Goal: Information Seeking & Learning: Learn about a topic

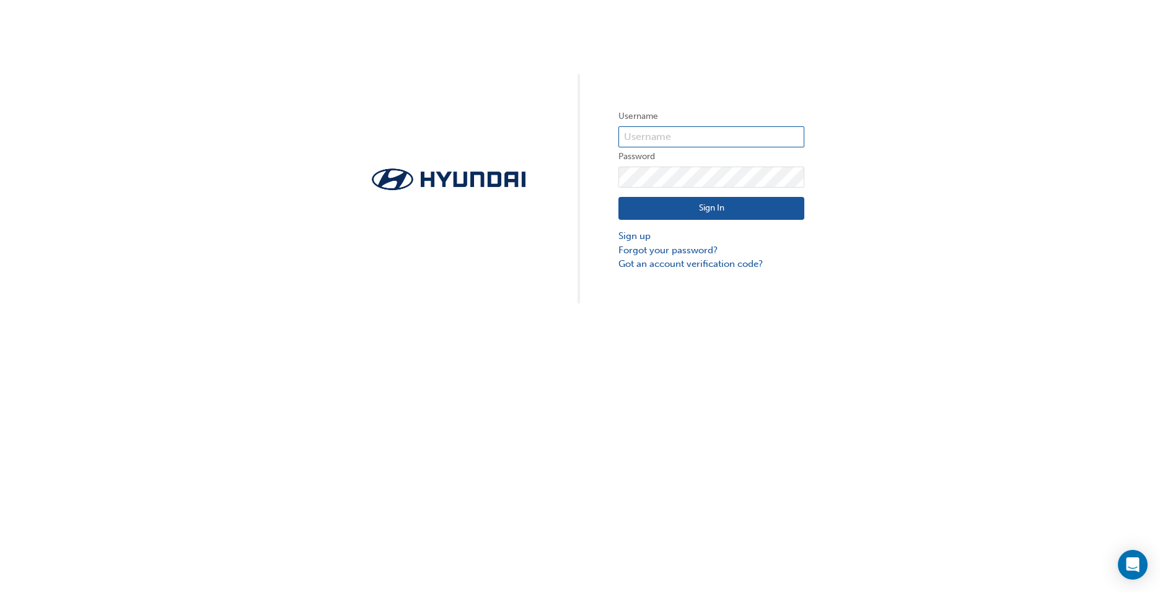
click at [644, 130] on input "text" at bounding box center [711, 136] width 186 height 21
type input "36533"
click at [660, 248] on link "Forgot your password?" at bounding box center [711, 250] width 186 height 14
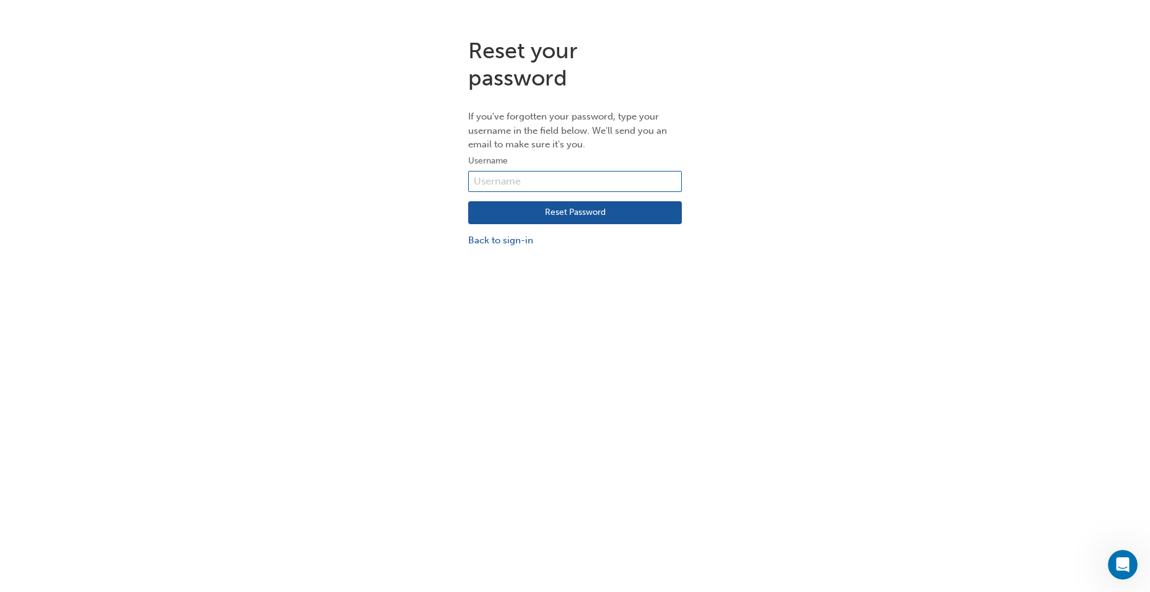
click at [498, 182] on input "text" at bounding box center [575, 181] width 214 height 21
type input "36533"
click at [506, 217] on button "Reset Password" at bounding box center [575, 213] width 214 height 24
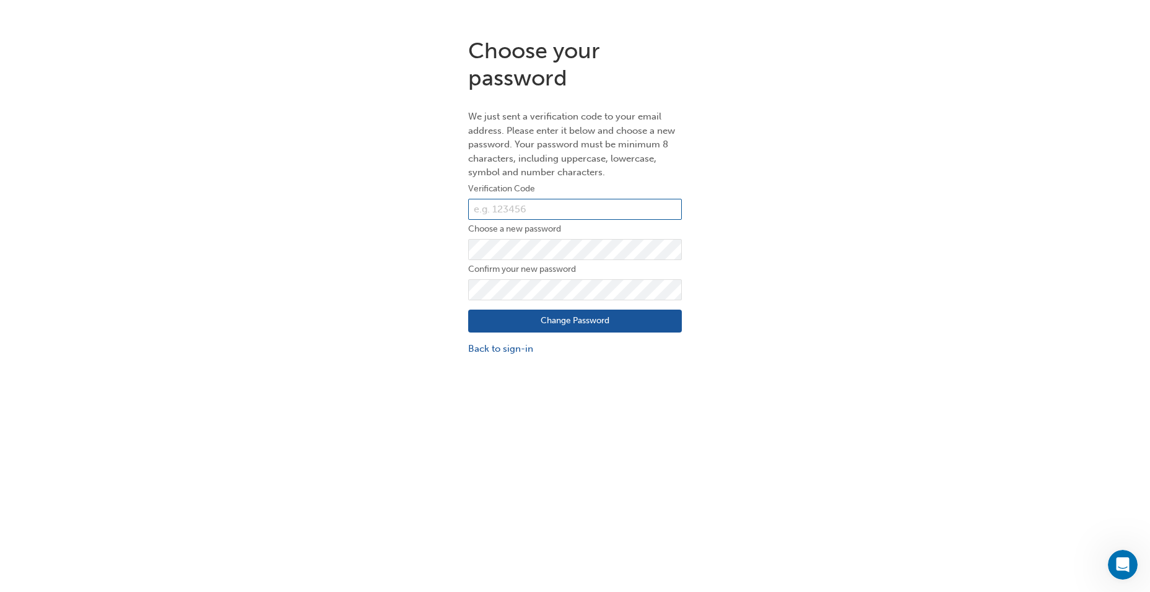
click at [507, 206] on input "text" at bounding box center [575, 209] width 214 height 21
type input "390475"
click at [501, 237] on label "Choose a new password" at bounding box center [575, 229] width 214 height 15
click at [543, 328] on button "Change Password" at bounding box center [575, 322] width 214 height 24
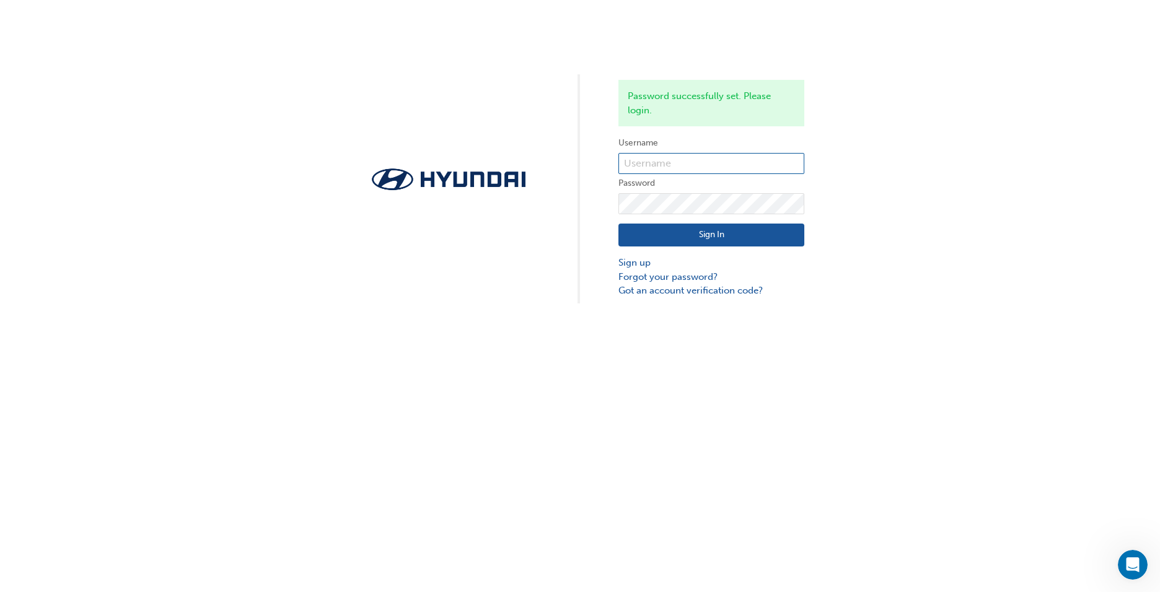
click at [645, 160] on input "text" at bounding box center [711, 163] width 186 height 21
type input "36533"
click at [664, 226] on button "Sign In" at bounding box center [711, 236] width 186 height 24
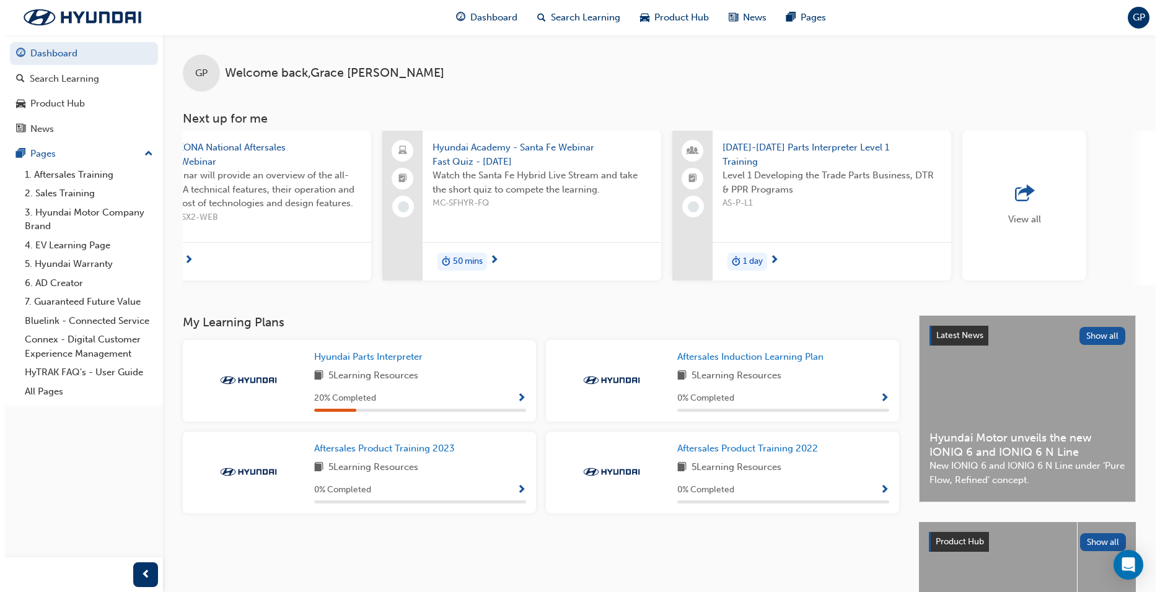
scroll to position [0, 671]
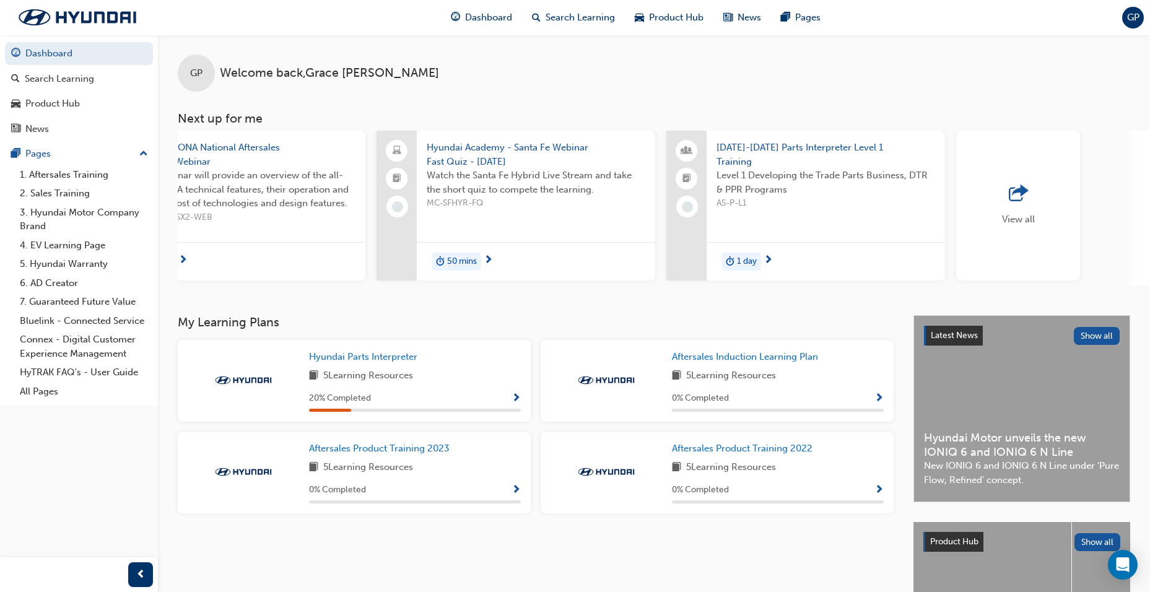
click at [746, 256] on span "1 day" at bounding box center [747, 262] width 20 height 14
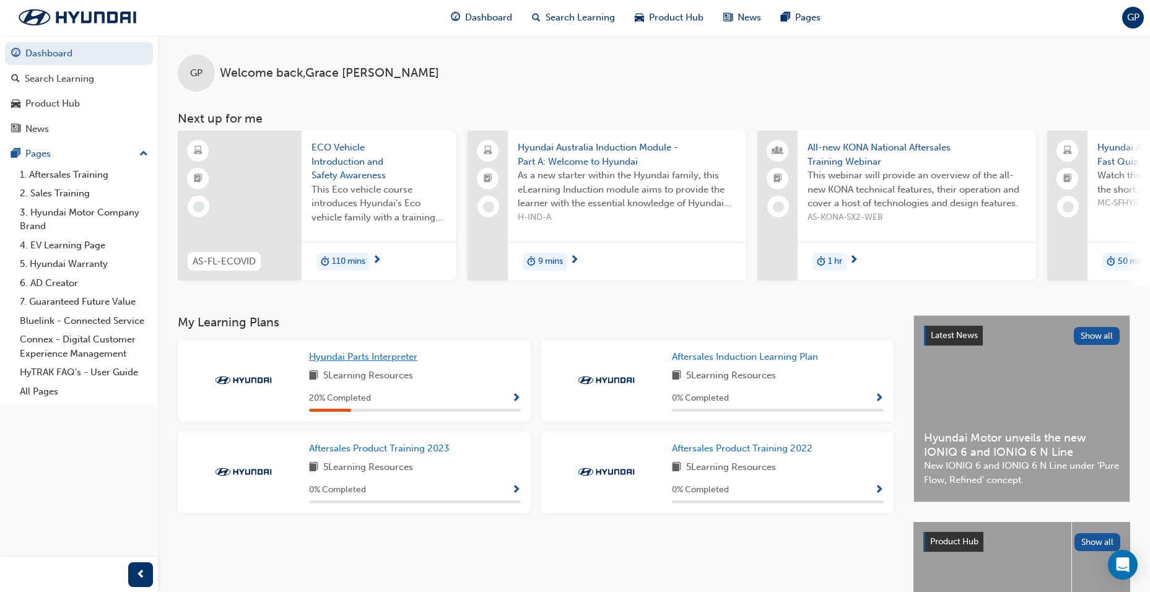
click at [392, 362] on span "Hyundai Parts Interpreter" at bounding box center [363, 356] width 108 height 11
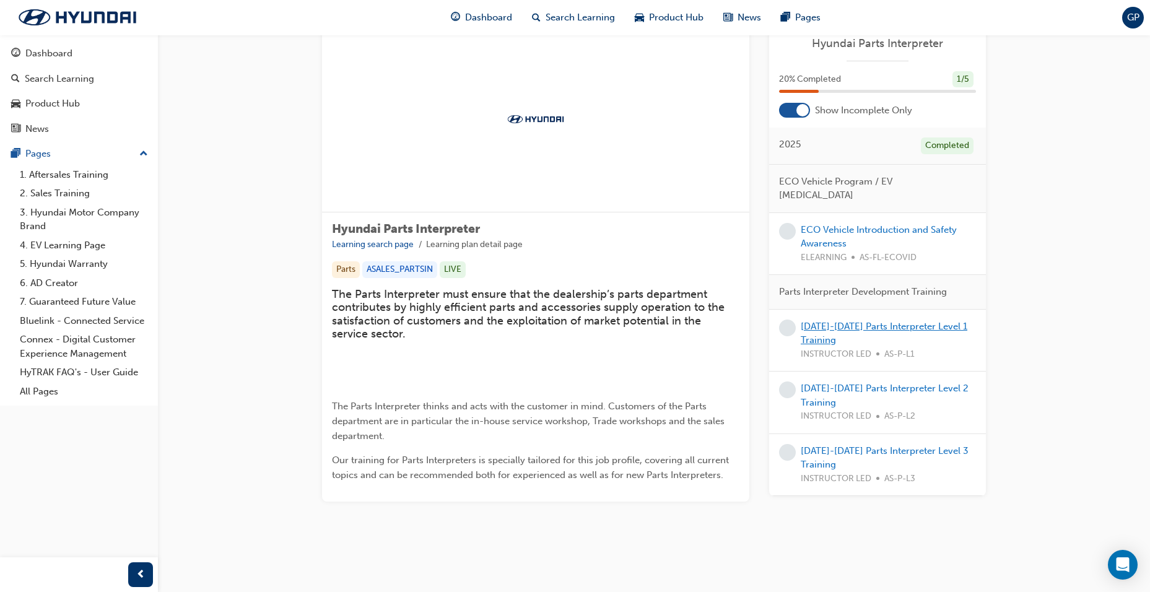
scroll to position [62, 0]
click at [863, 321] on link "[DATE]-[DATE] Parts Interpreter Level 1 Training" at bounding box center [884, 333] width 167 height 25
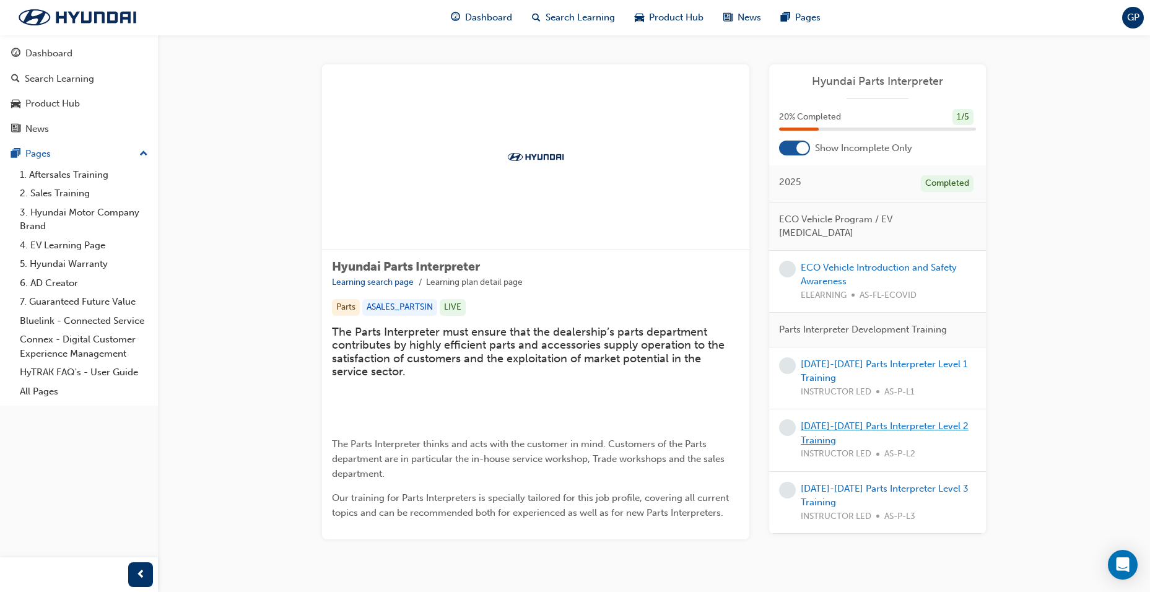
click at [859, 421] on link "[DATE]-[DATE] Parts Interpreter Level 2 Training" at bounding box center [885, 433] width 168 height 25
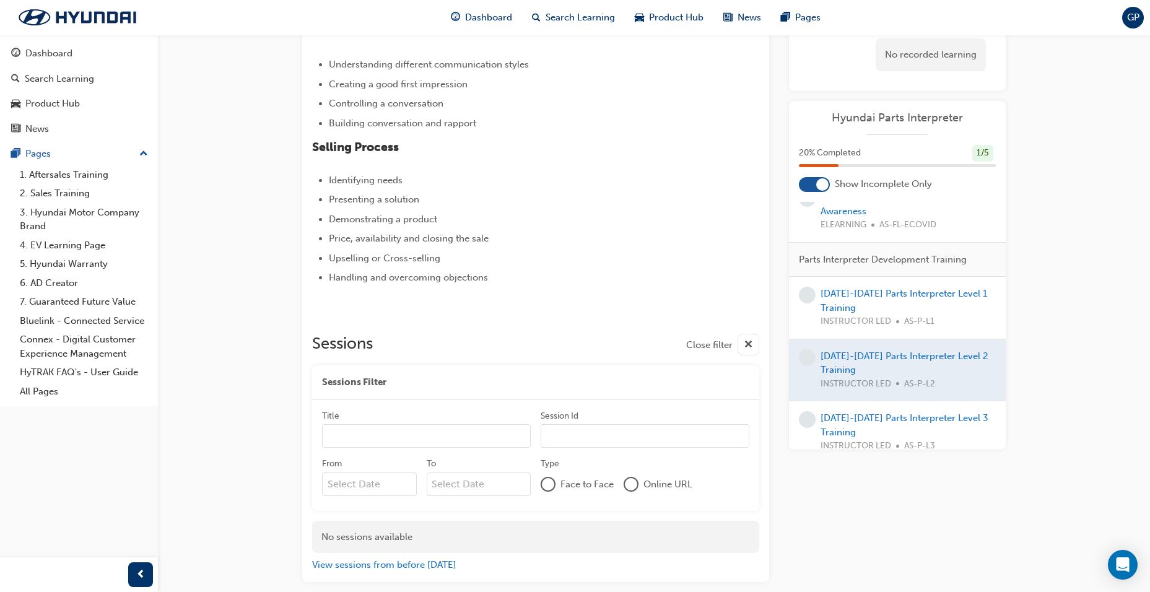
scroll to position [283, 0]
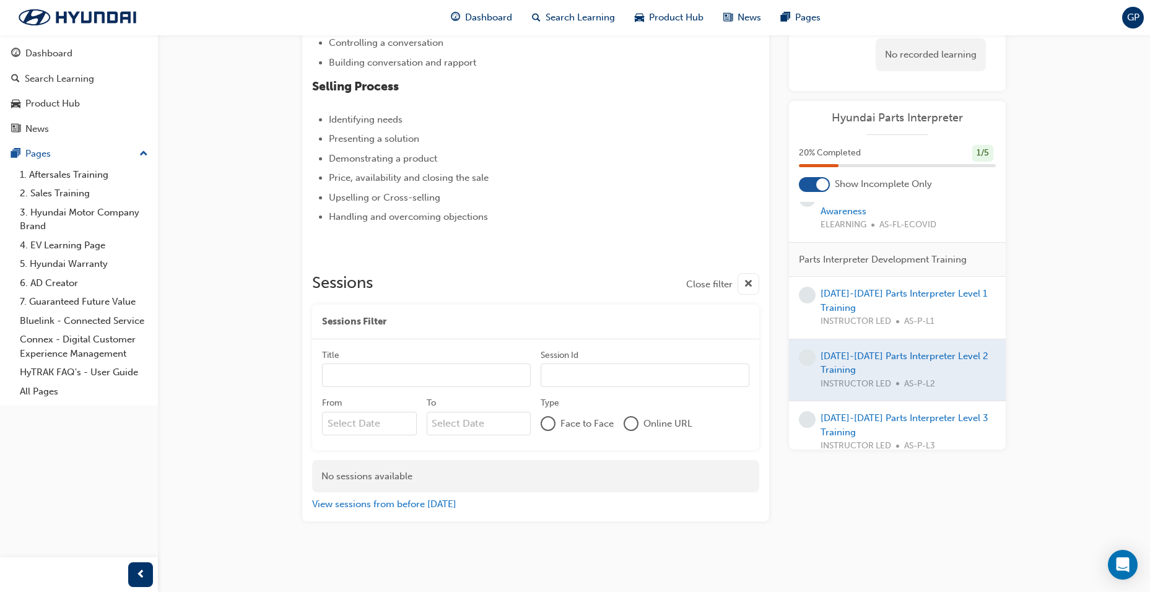
click at [905, 415] on div "[DATE]-[DATE] Parts Interpreter Level 3 Training INSTRUCTOR LED AS-P-L3" at bounding box center [908, 432] width 175 height 42
click at [883, 413] on link "[DATE]-[DATE] Parts Interpreter Level 3 Training" at bounding box center [905, 425] width 168 height 25
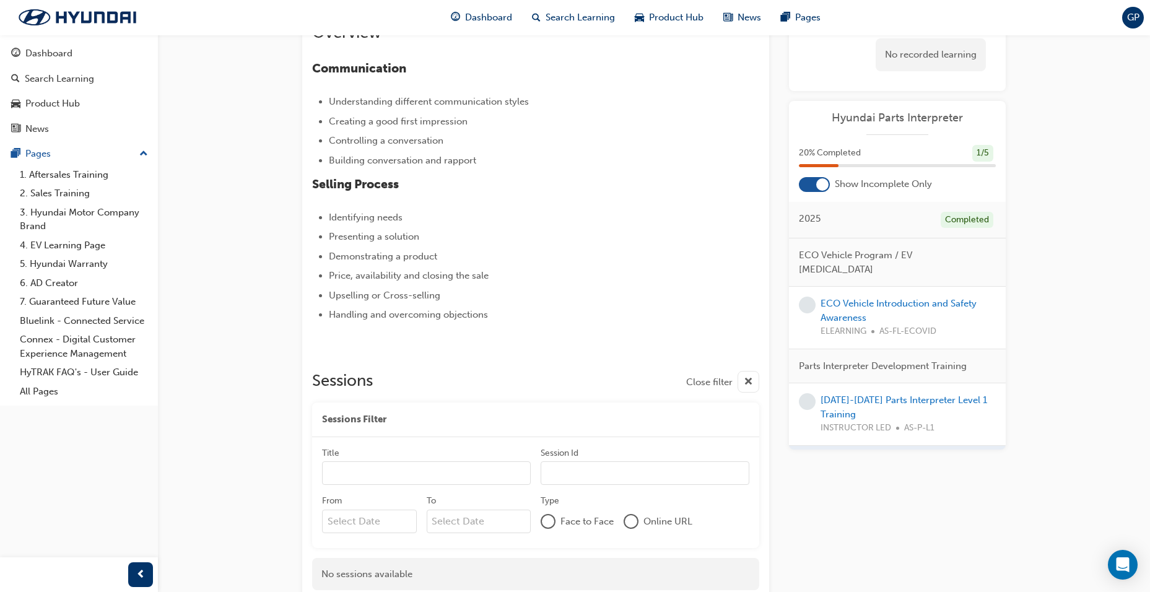
scroll to position [283, 0]
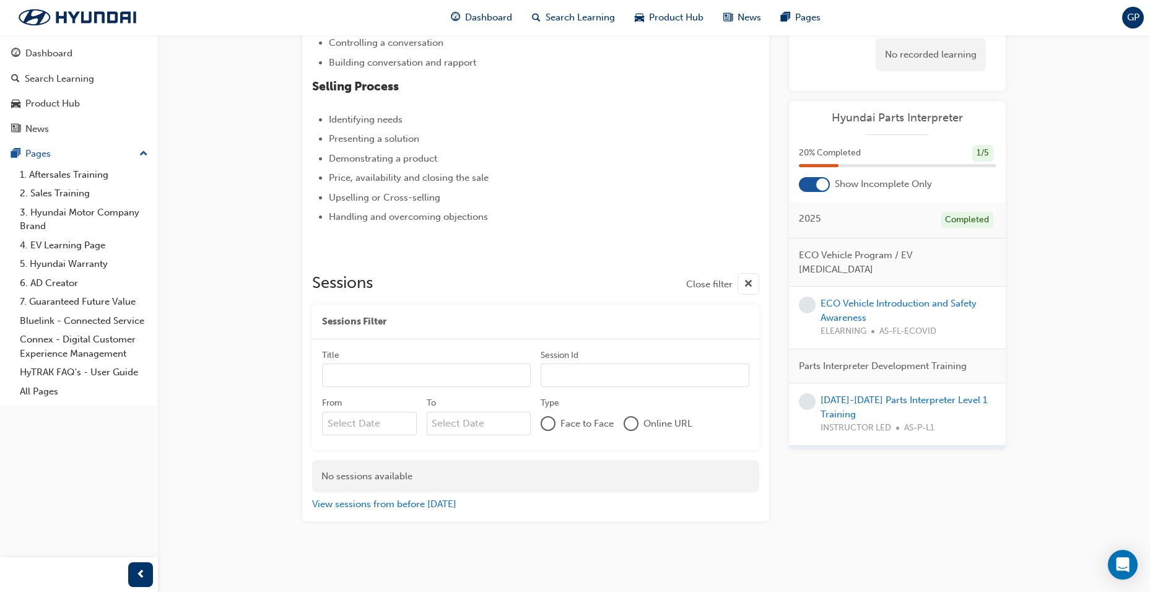
click at [868, 287] on div "ECO Vehicle Introduction and Safety Awareness ELEARNING AS-FL-ECOVID" at bounding box center [897, 318] width 217 height 63
click at [862, 298] on link "ECO Vehicle Introduction and Safety Awareness" at bounding box center [899, 310] width 156 height 25
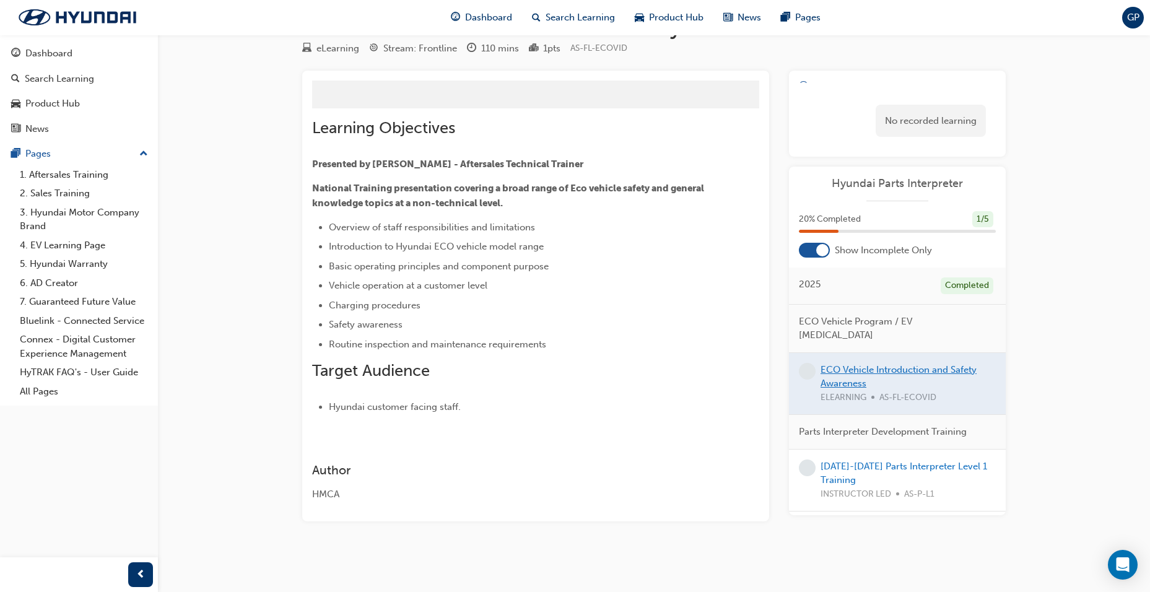
scroll to position [52, 0]
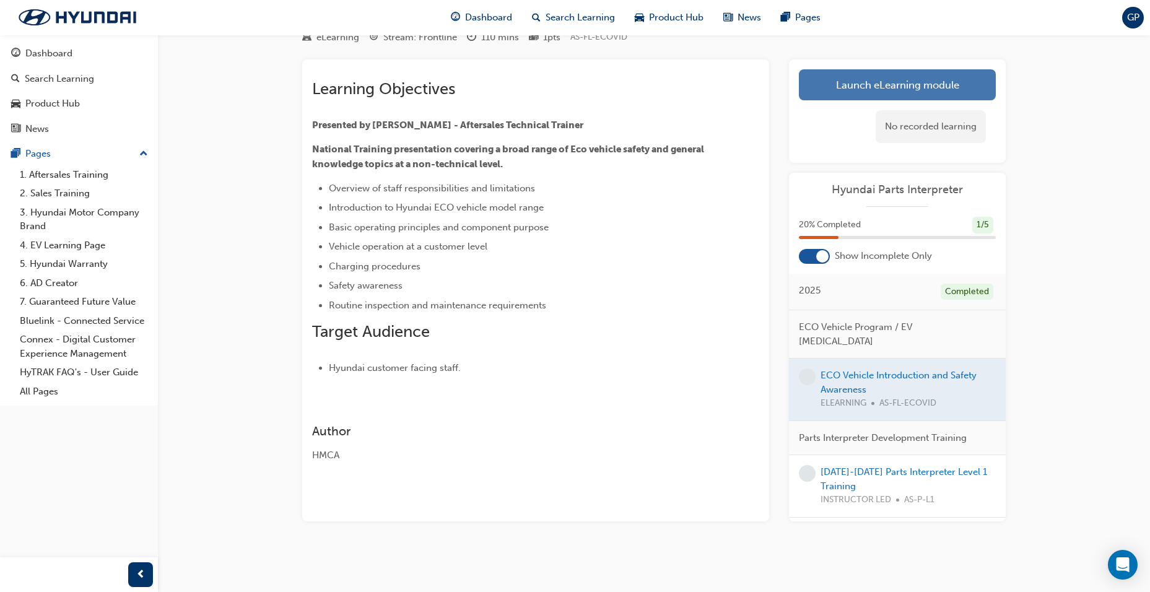
click at [916, 79] on link "Launch eLearning module" at bounding box center [897, 84] width 197 height 31
